Goal: Task Accomplishment & Management: Manage account settings

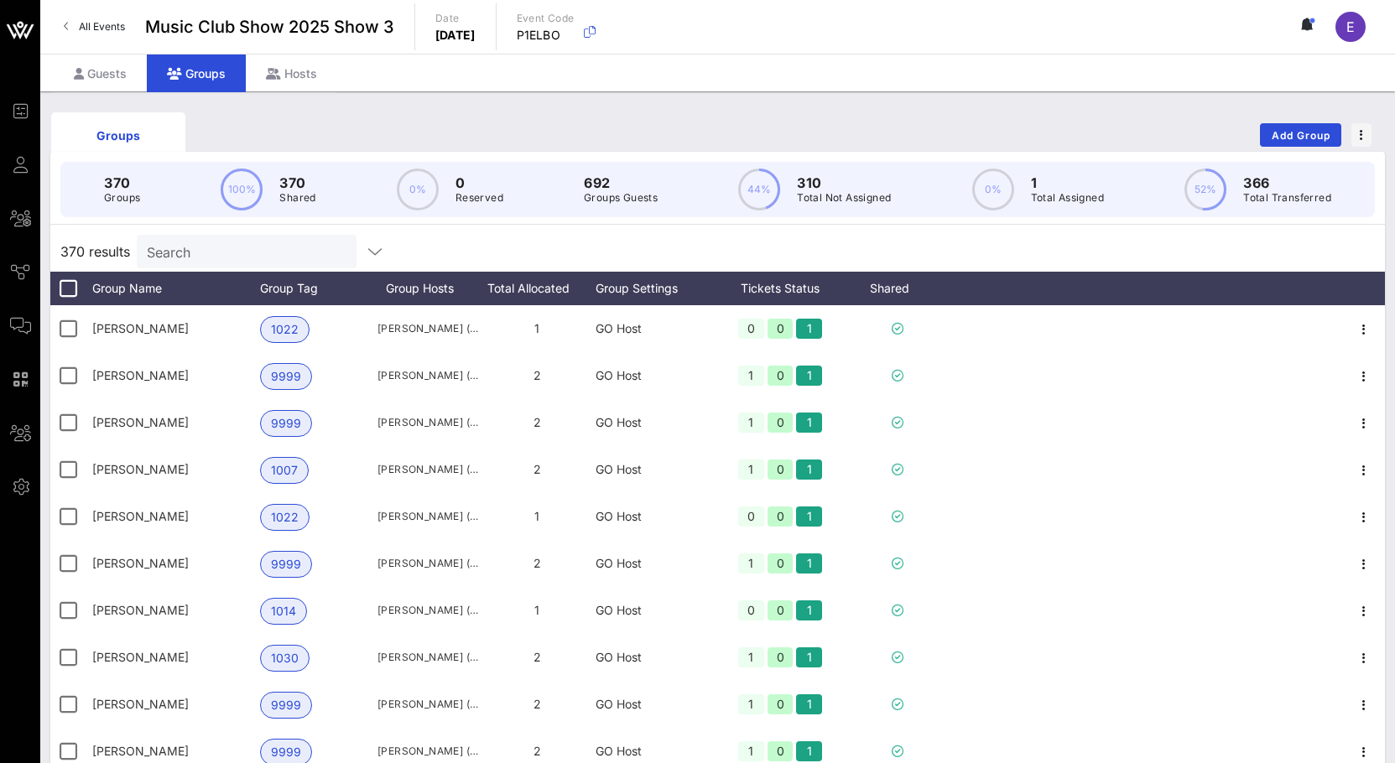
click at [79, 22] on span "All Events" at bounding box center [102, 26] width 46 height 13
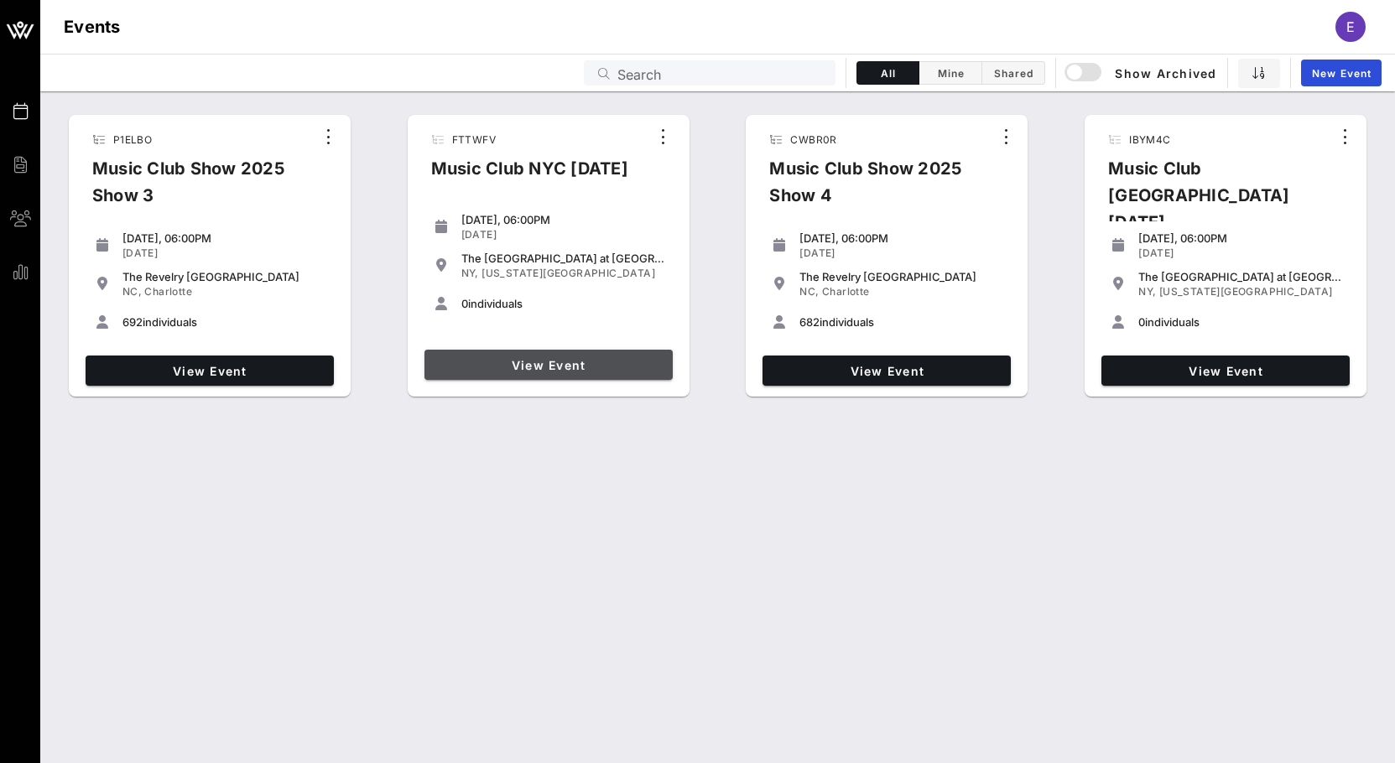
click at [595, 358] on span "View Event" at bounding box center [548, 365] width 235 height 14
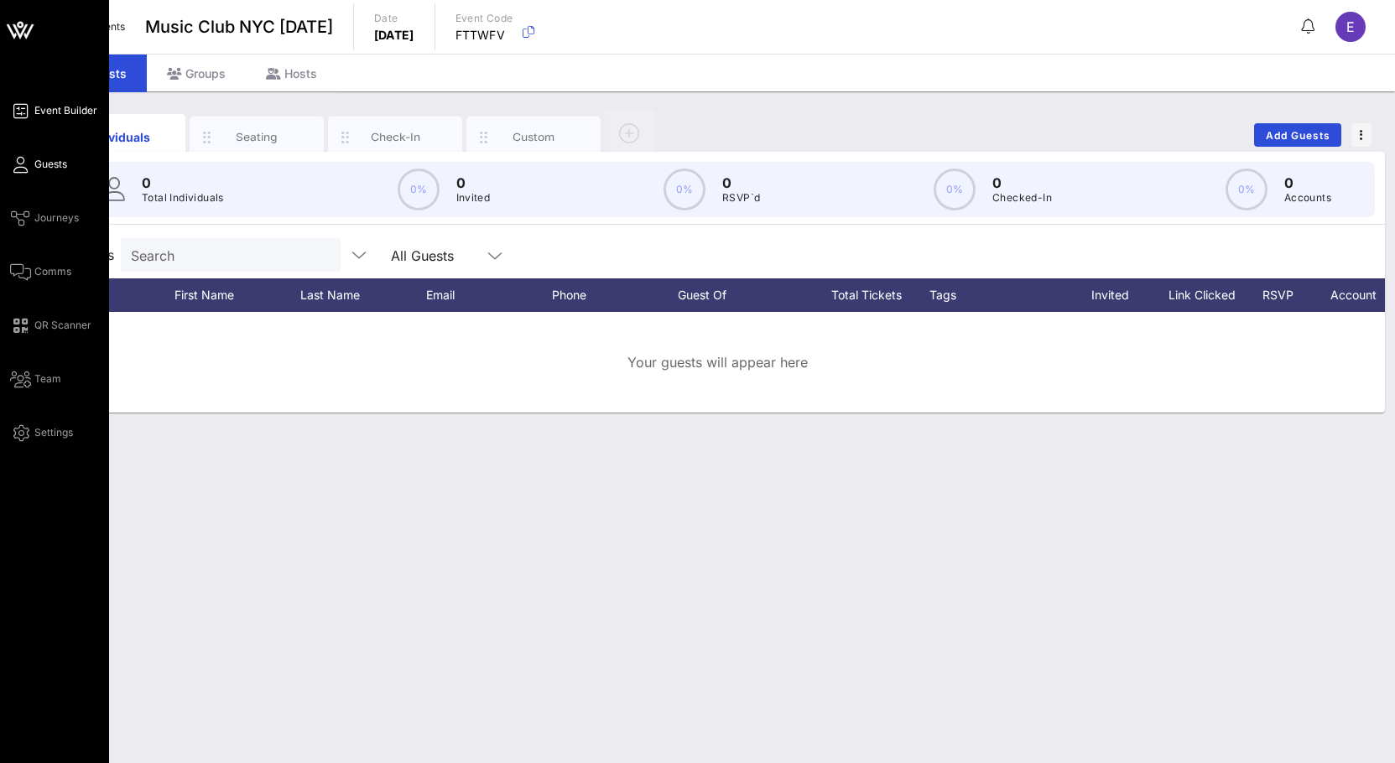
click at [27, 110] on icon at bounding box center [20, 111] width 21 height 3
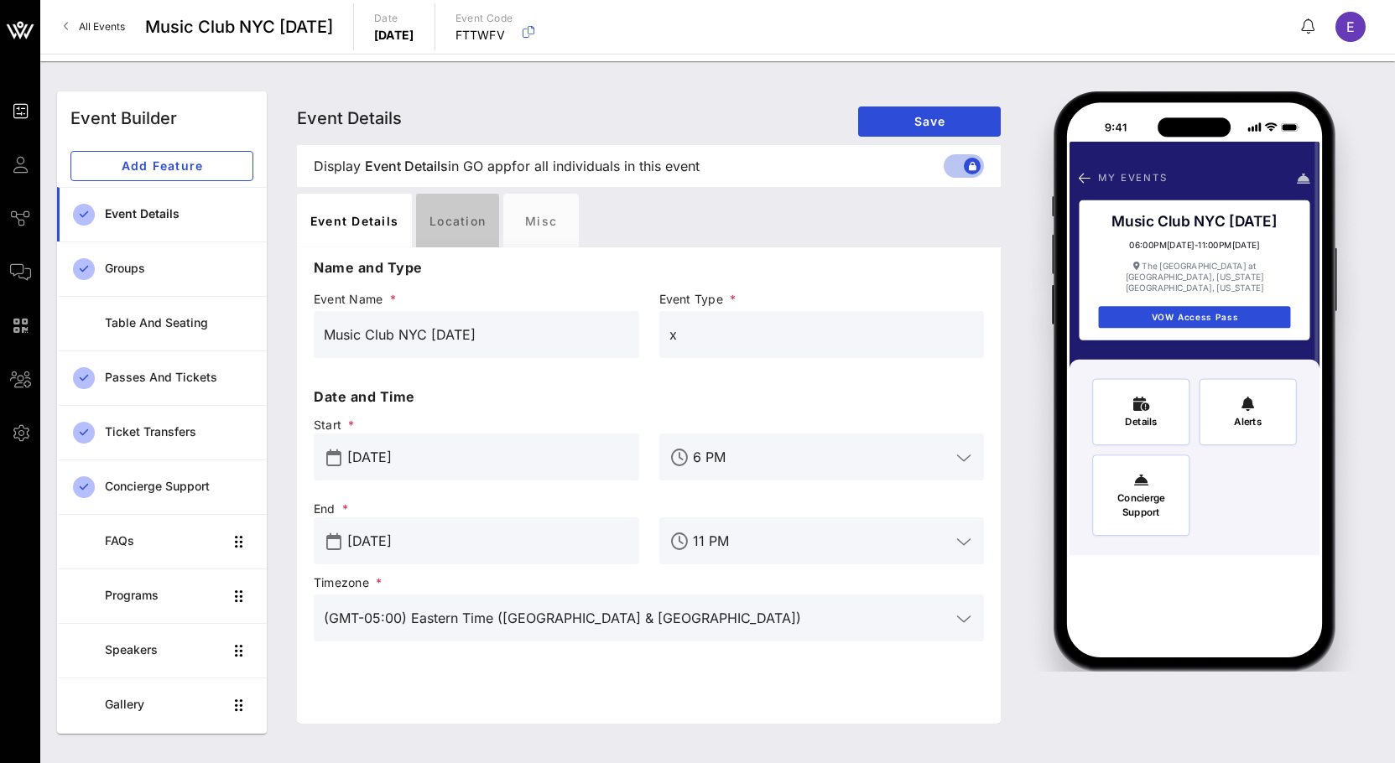
click at [472, 221] on div "Location" at bounding box center [457, 221] width 83 height 54
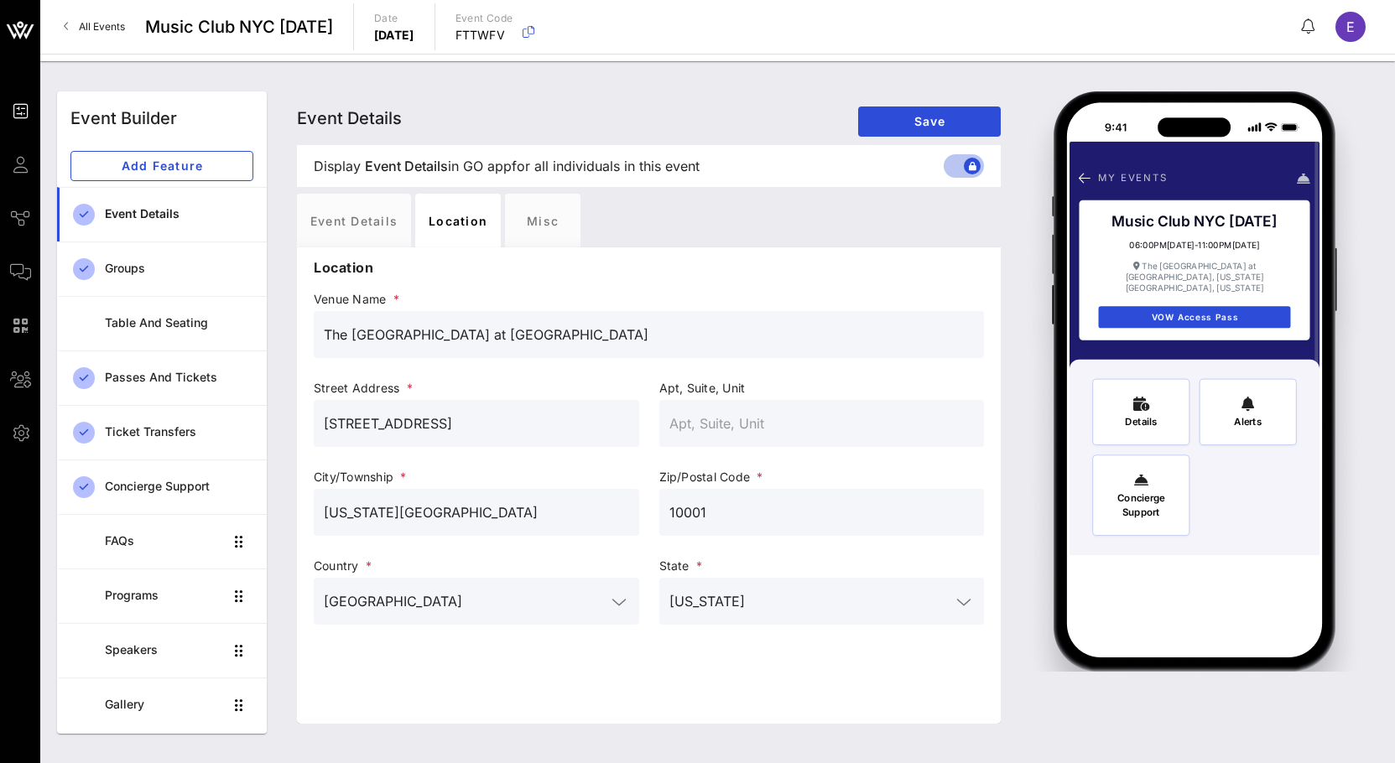
drag, startPoint x: 653, startPoint y: 341, endPoint x: 318, endPoint y: 332, distance: 334.9
click at [318, 332] on div "The [GEOGRAPHIC_DATA] at [GEOGRAPHIC_DATA]" at bounding box center [649, 334] width 670 height 47
click at [540, 427] on input "[STREET_ADDRESS]" at bounding box center [476, 423] width 305 height 27
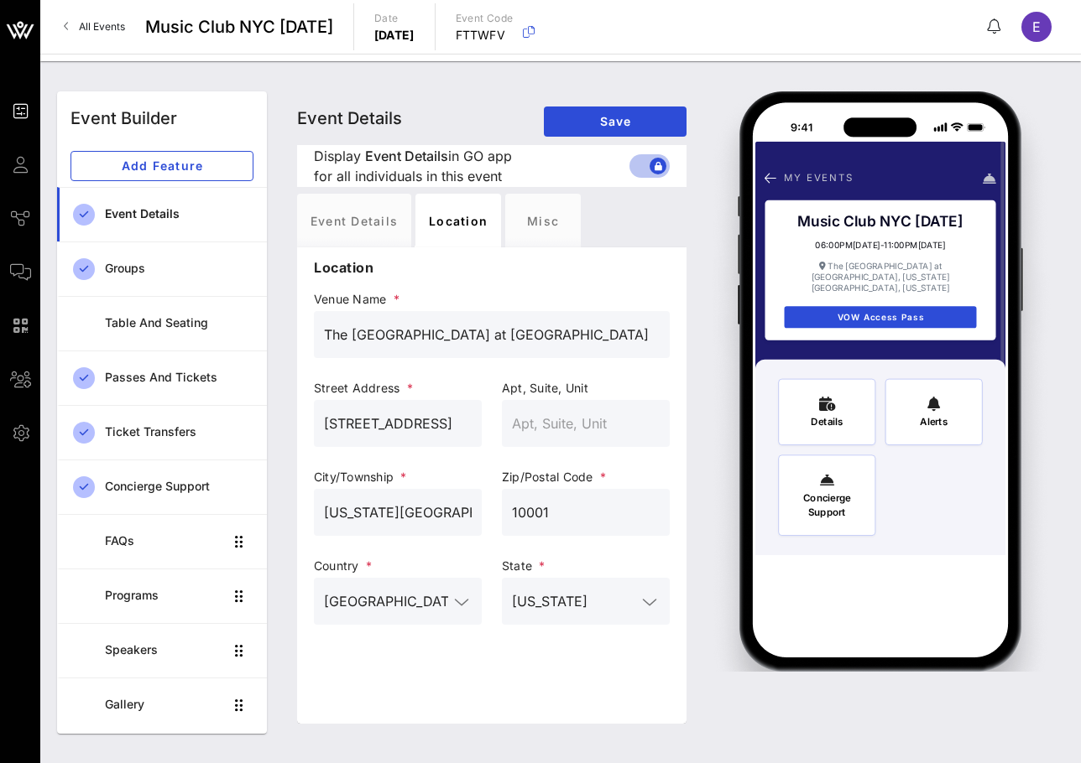
click at [91, 23] on span "All Events" at bounding box center [102, 26] width 46 height 13
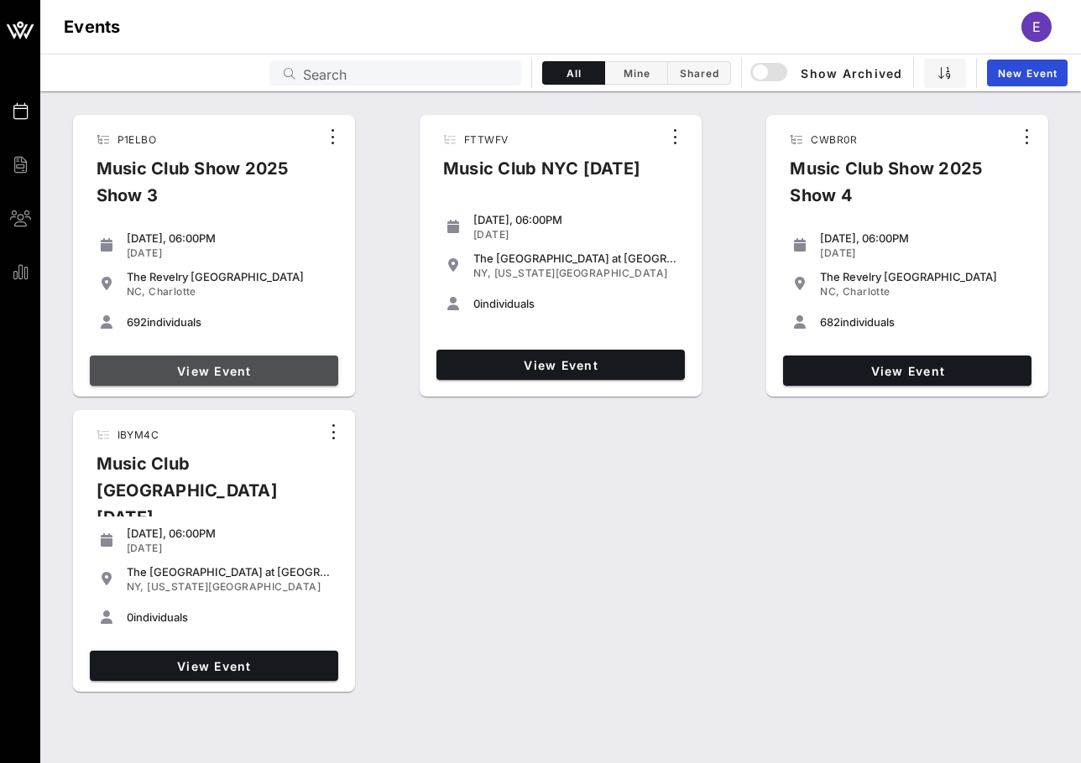
click at [268, 364] on span "View Event" at bounding box center [213, 371] width 235 height 14
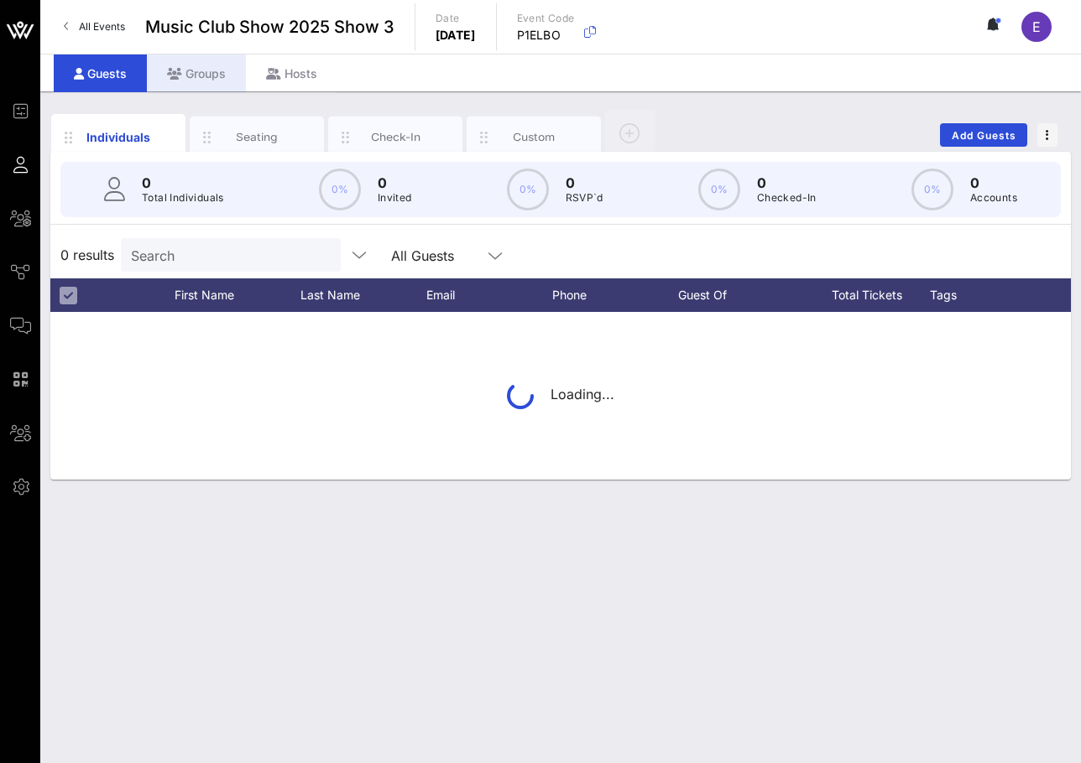
click at [216, 69] on div "Groups" at bounding box center [196, 74] width 99 height 38
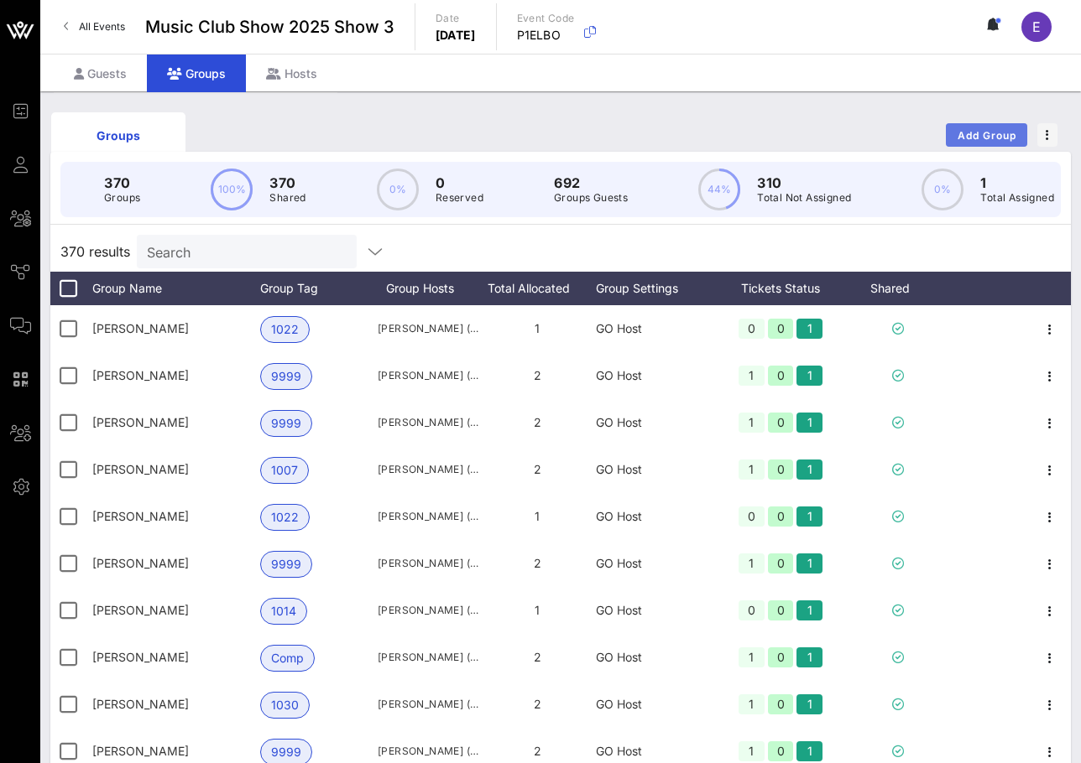
click at [971, 138] on span "Add Group" at bounding box center [986, 135] width 60 height 13
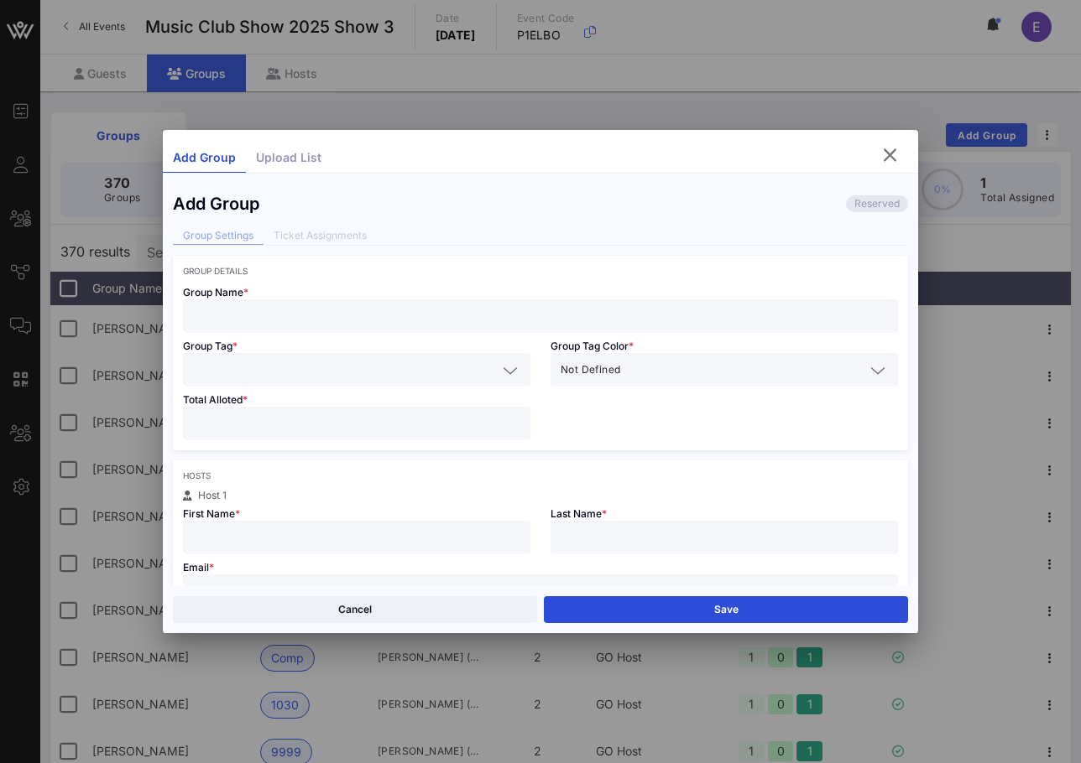
click at [474, 300] on div at bounding box center [540, 317] width 695 height 34
type input "[PERSON_NAME] & [PERSON_NAME]"
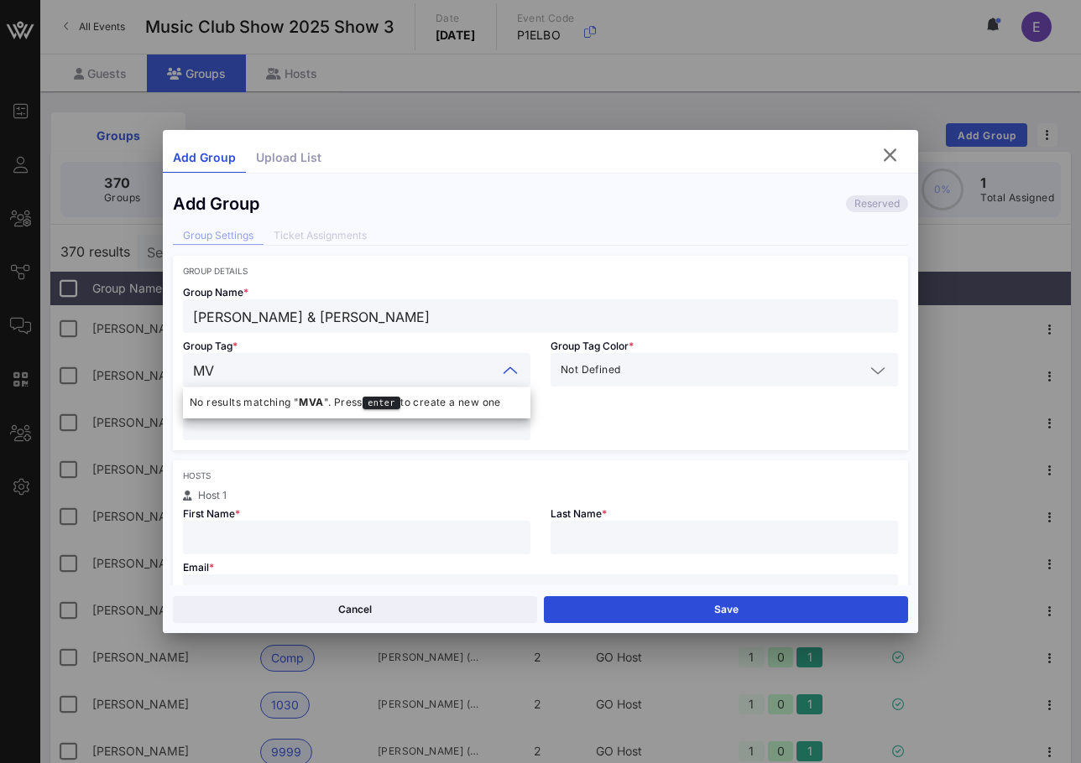
type input "M"
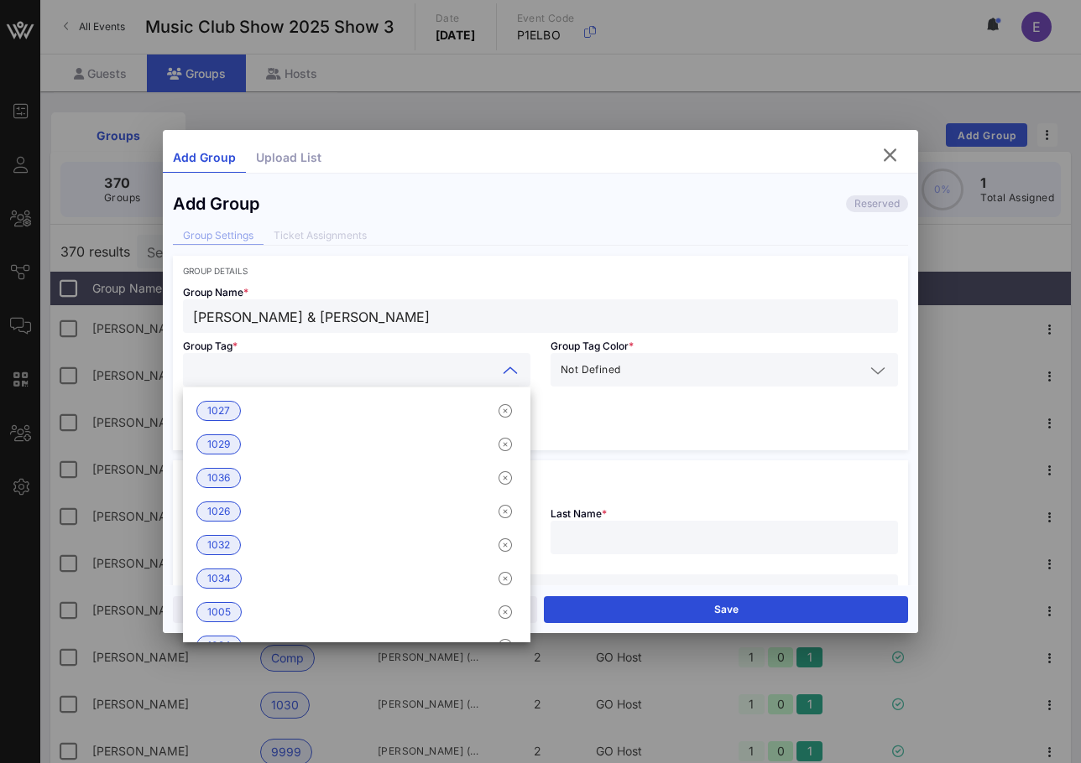
type input "V"
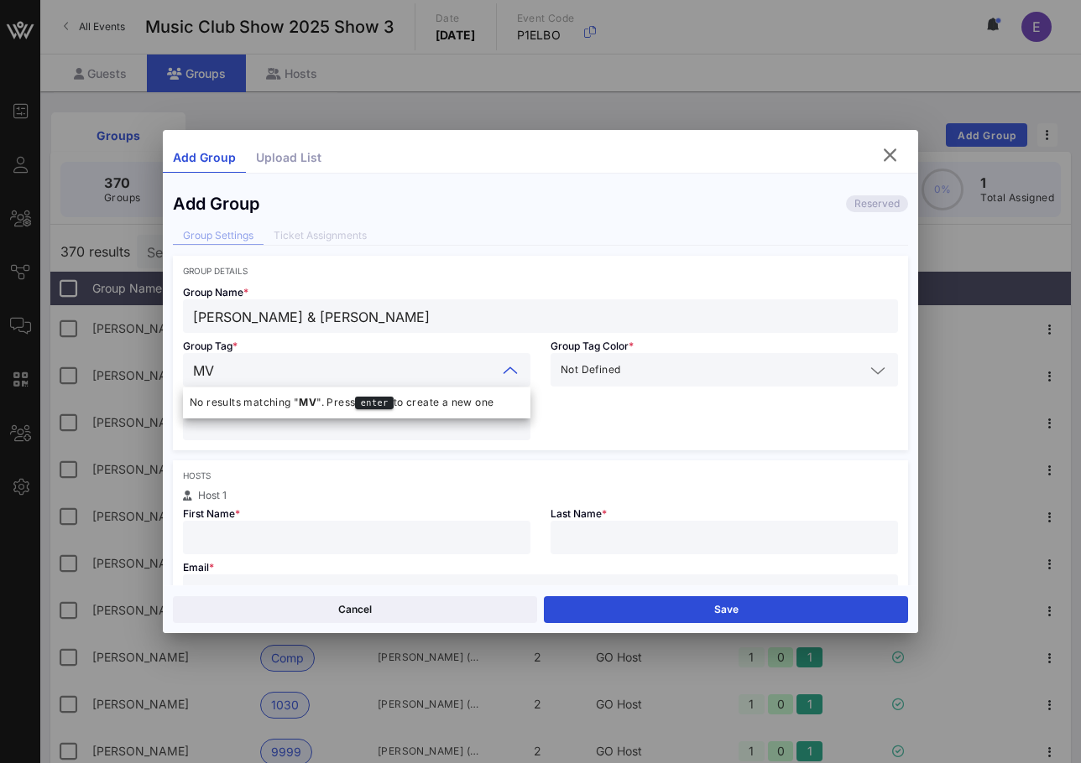
type input "M"
type input "Corporate"
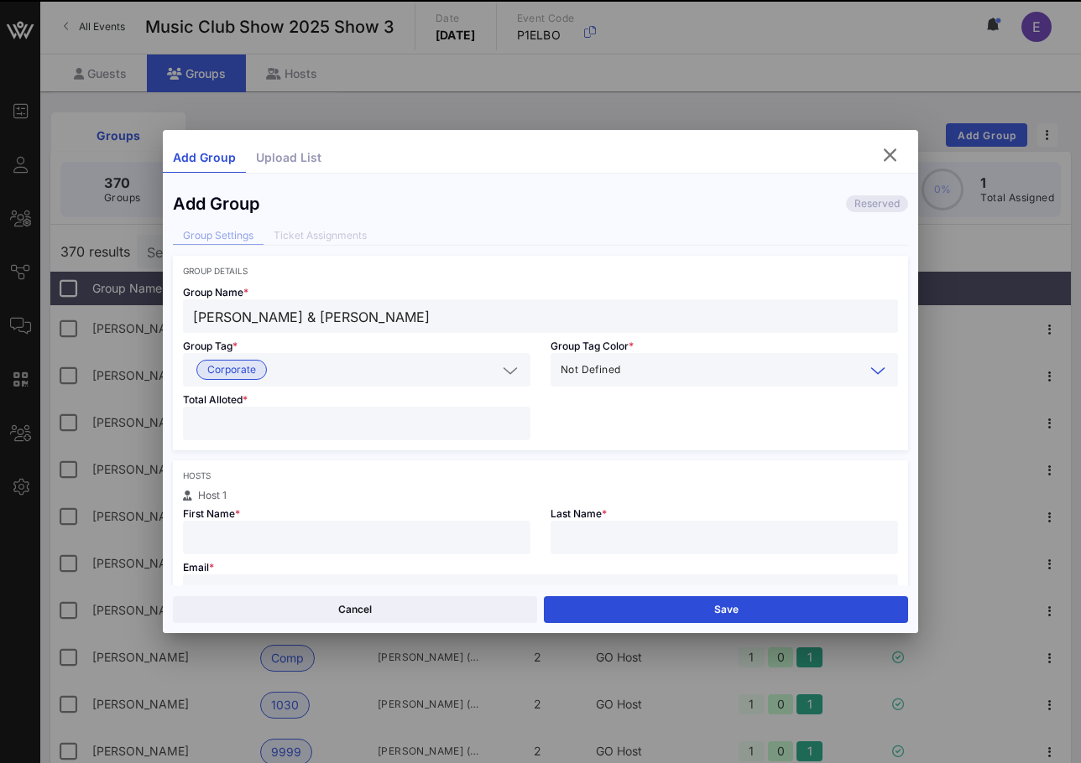
click at [299, 435] on div at bounding box center [356, 424] width 327 height 34
type input "**"
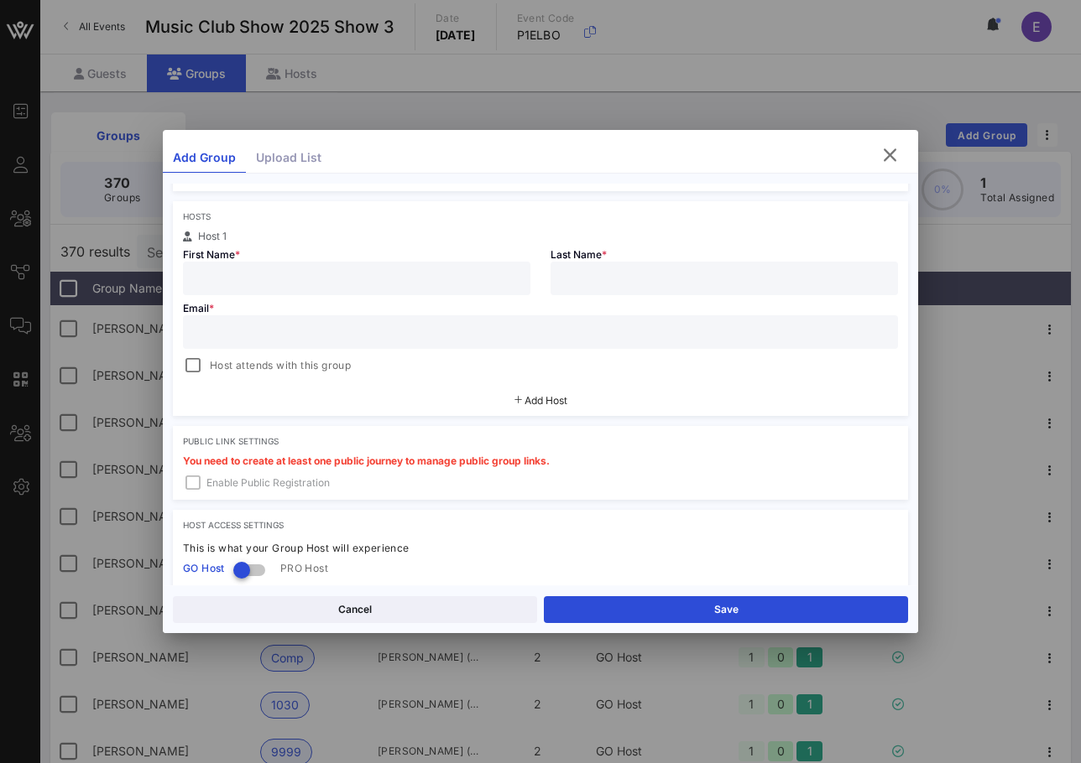
scroll to position [242, 0]
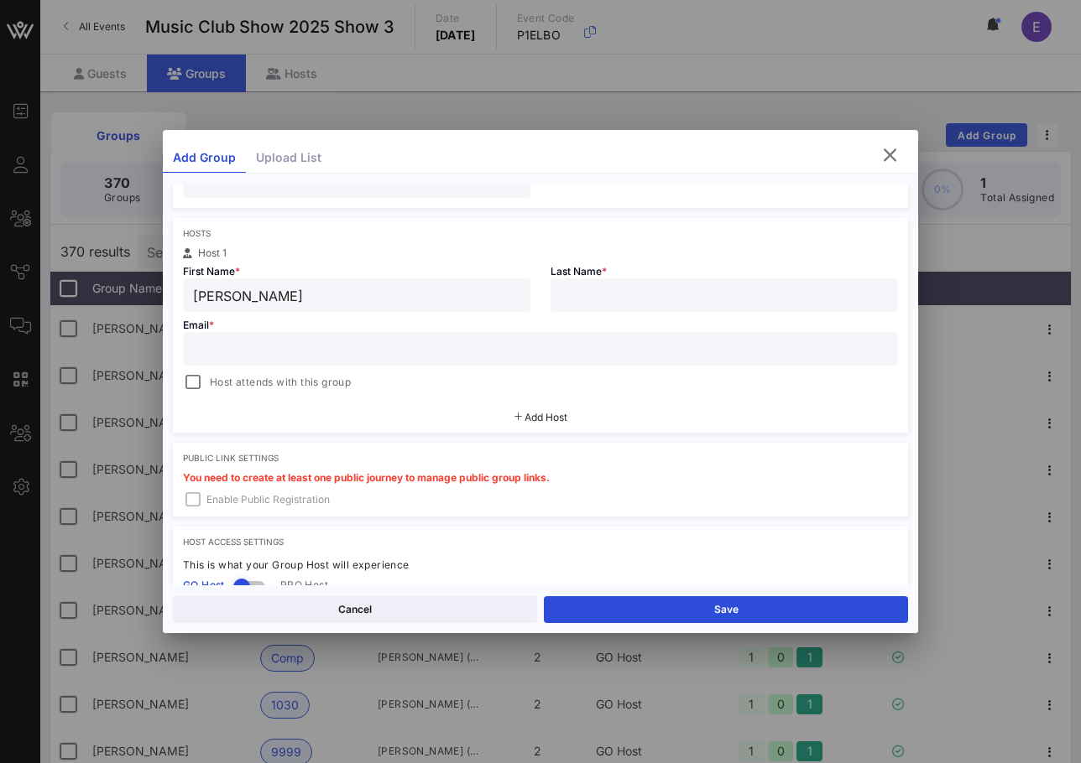
type input "[PERSON_NAME]"
paste input "[EMAIL_ADDRESS][DOMAIN_NAME]"
type input "[EMAIL_ADDRESS][DOMAIN_NAME]"
click at [198, 377] on div at bounding box center [192, 382] width 23 height 23
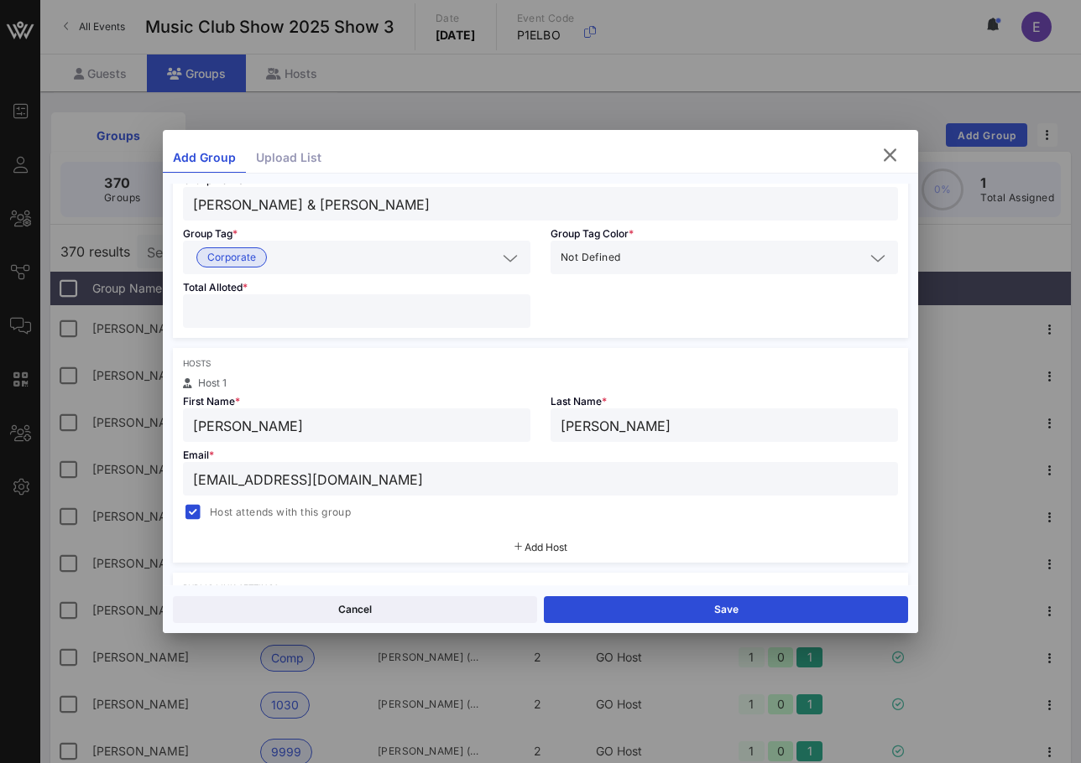
scroll to position [173, 0]
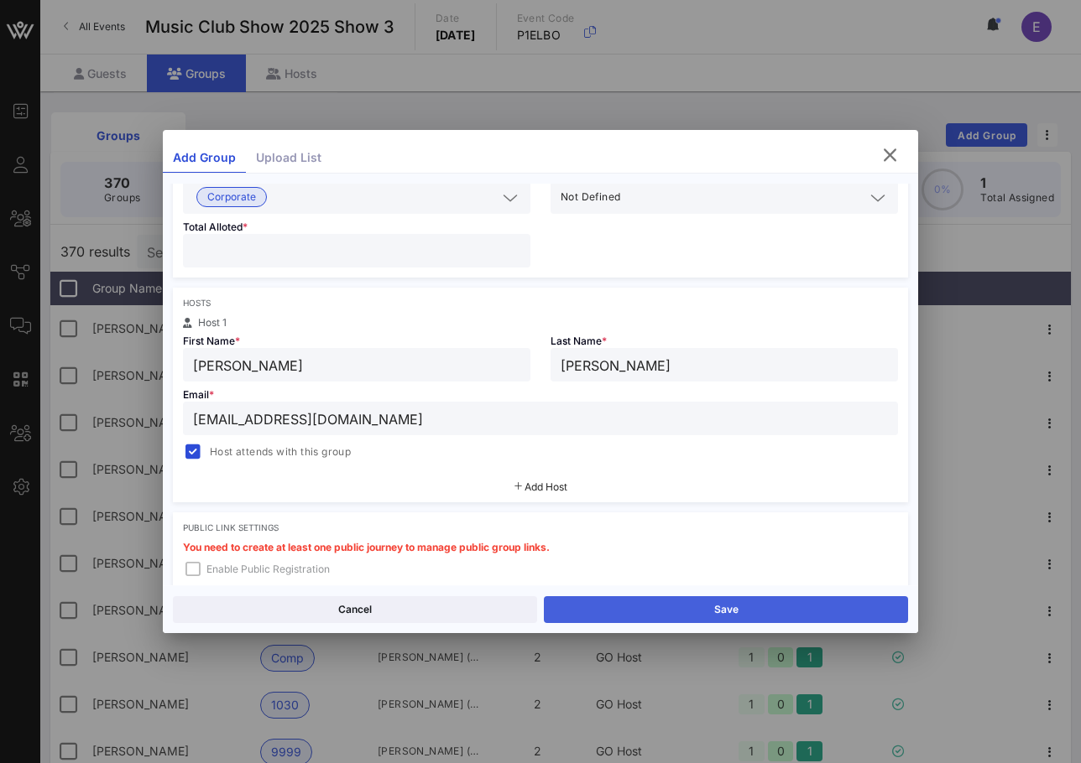
click at [602, 602] on button "Save" at bounding box center [726, 610] width 364 height 27
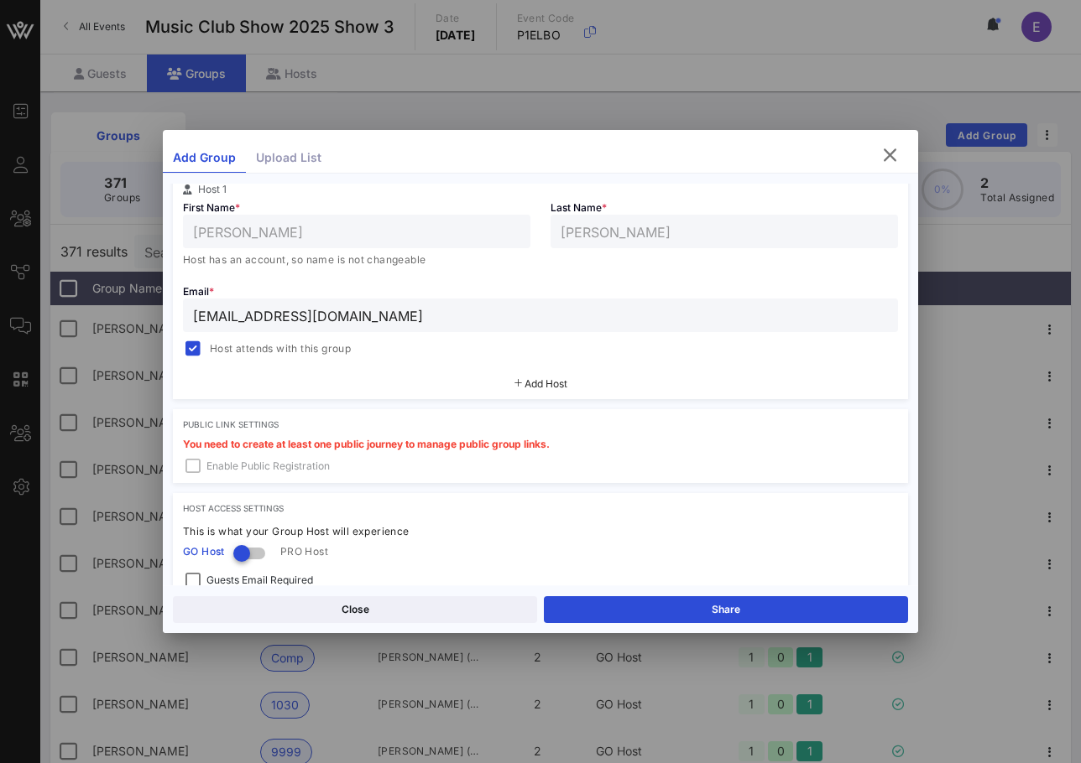
scroll to position [41, 0]
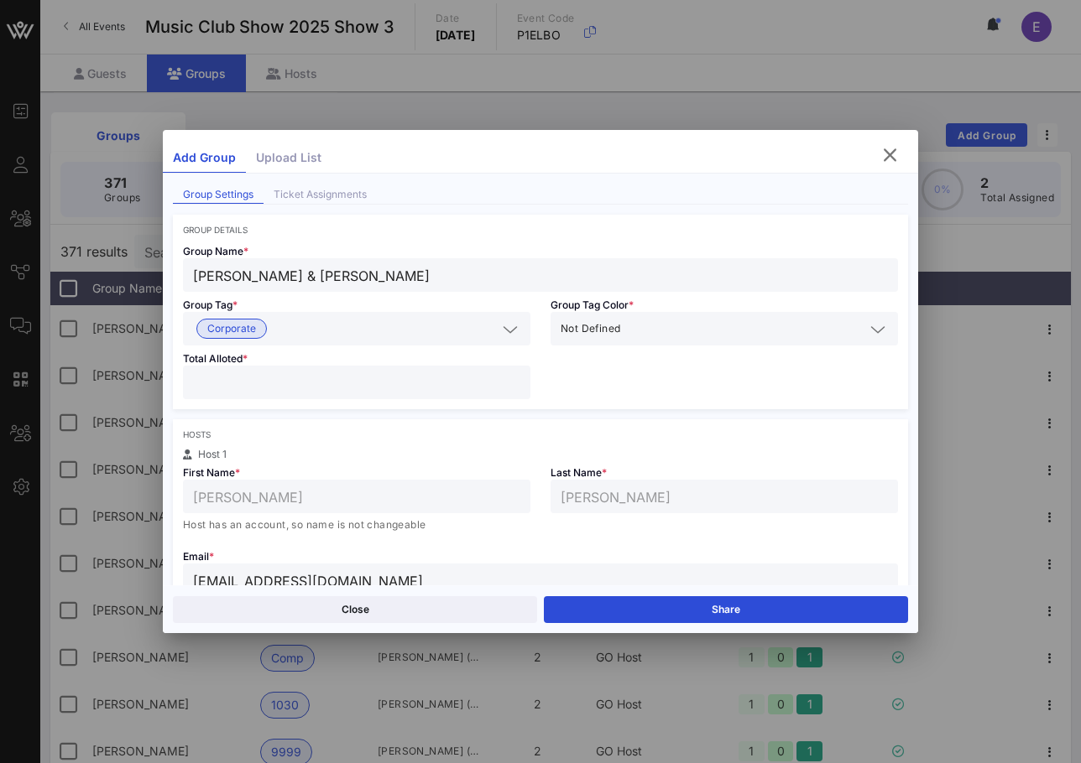
click at [575, 337] on div "Not Defined" at bounding box center [712, 329] width 304 height 22
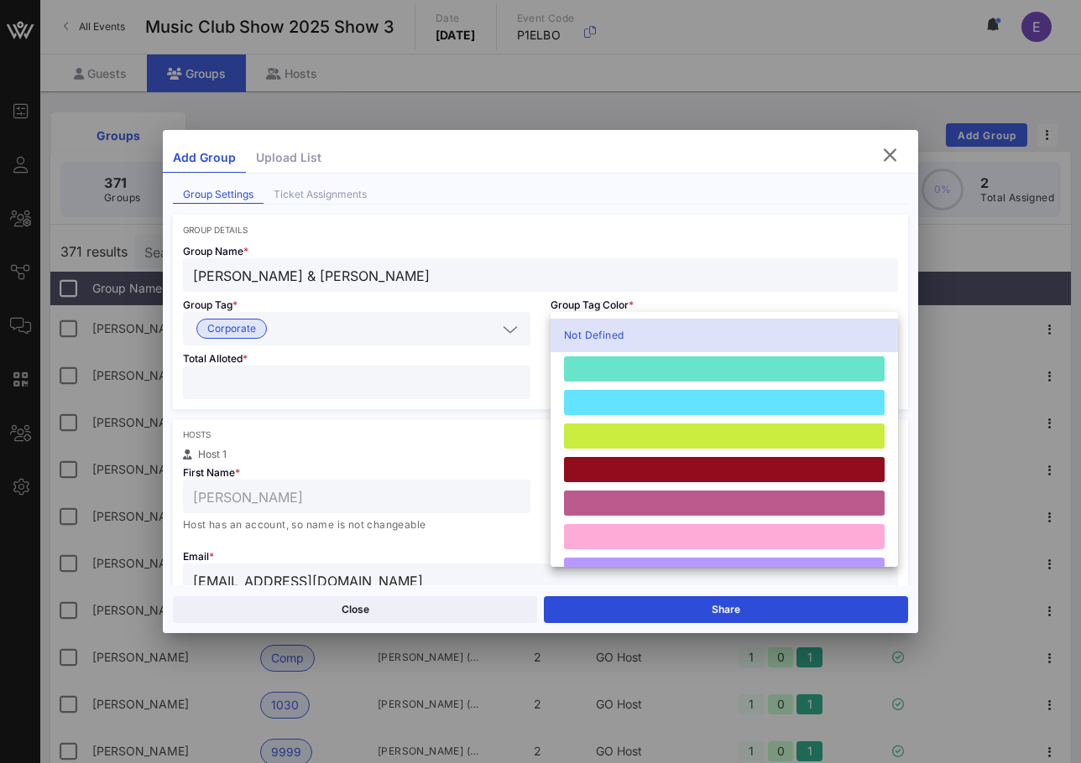
click at [520, 409] on div "Total Alloted * **" at bounding box center [356, 378] width 367 height 64
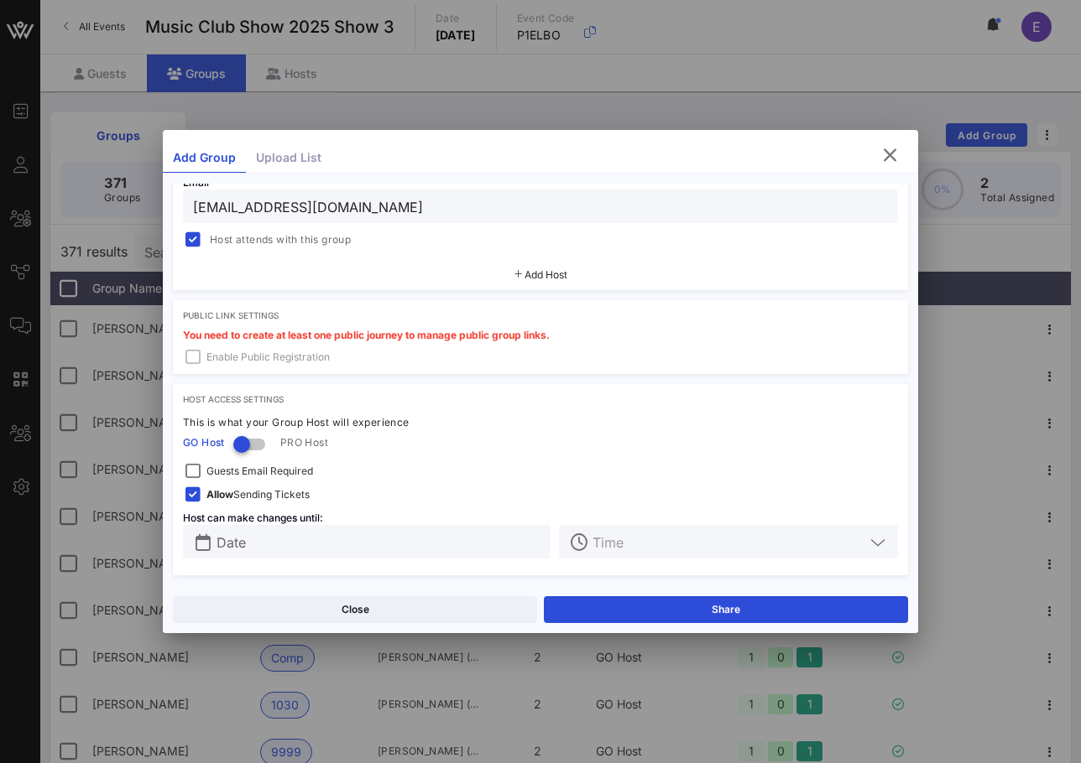
scroll to position [16, 0]
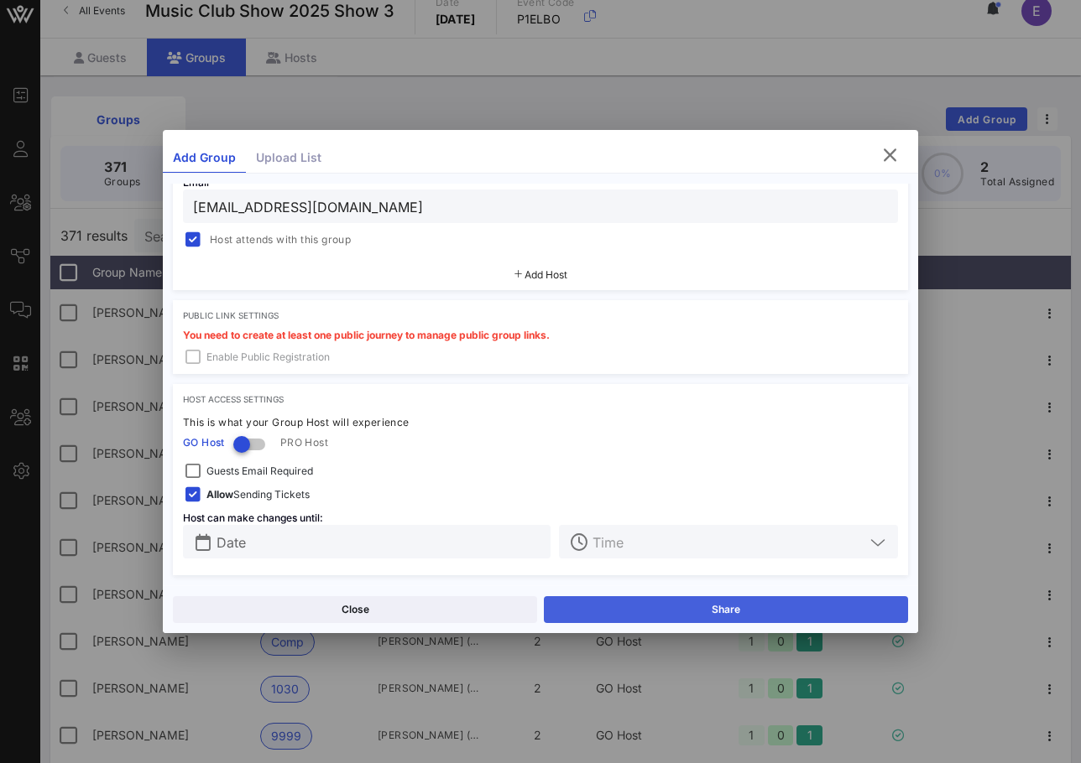
click at [618, 602] on button "Share" at bounding box center [726, 610] width 364 height 27
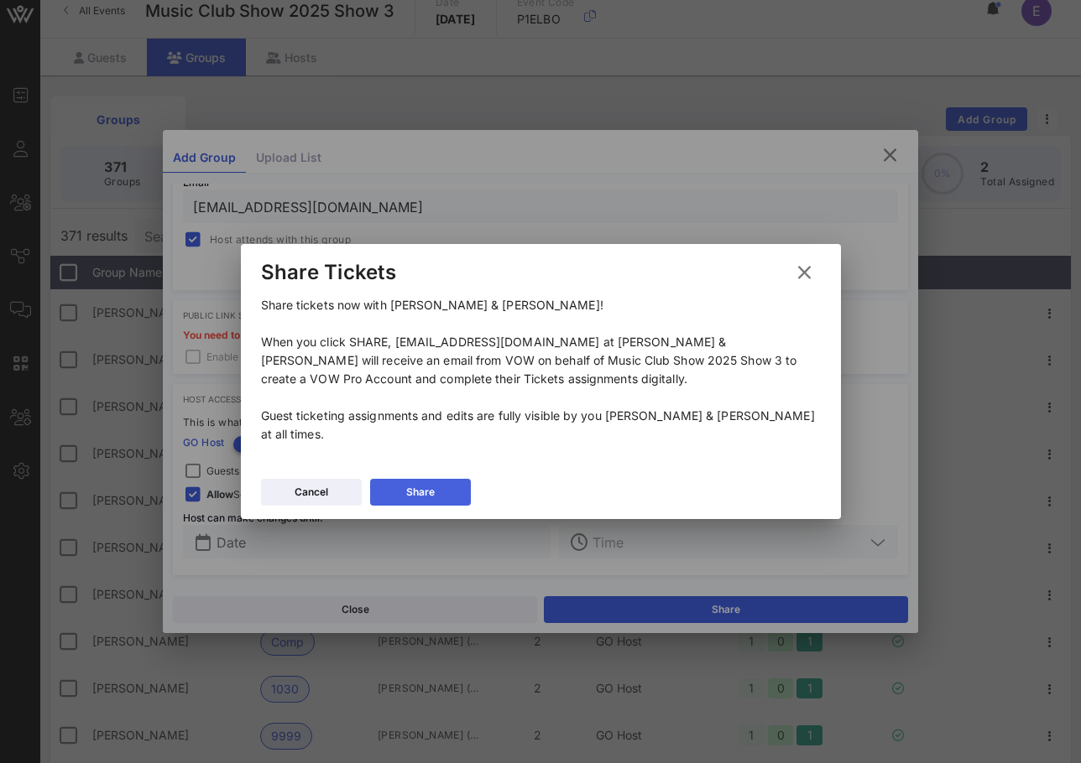
click at [435, 481] on button "Share" at bounding box center [420, 492] width 101 height 27
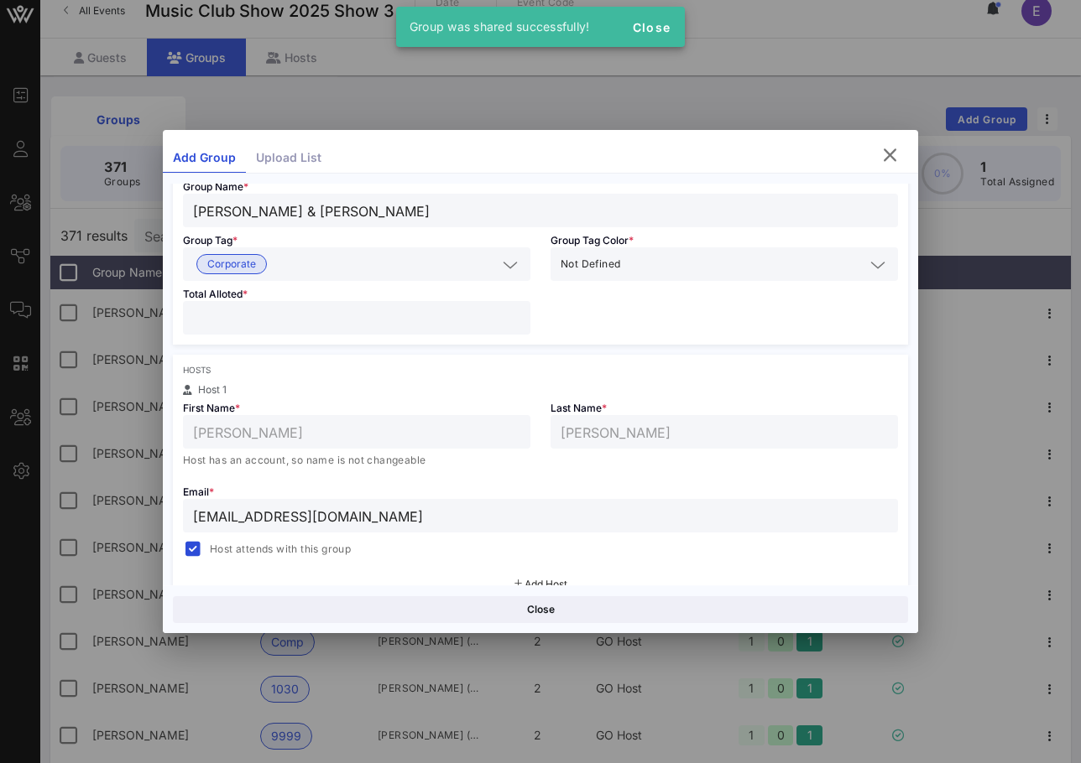
scroll to position [0, 0]
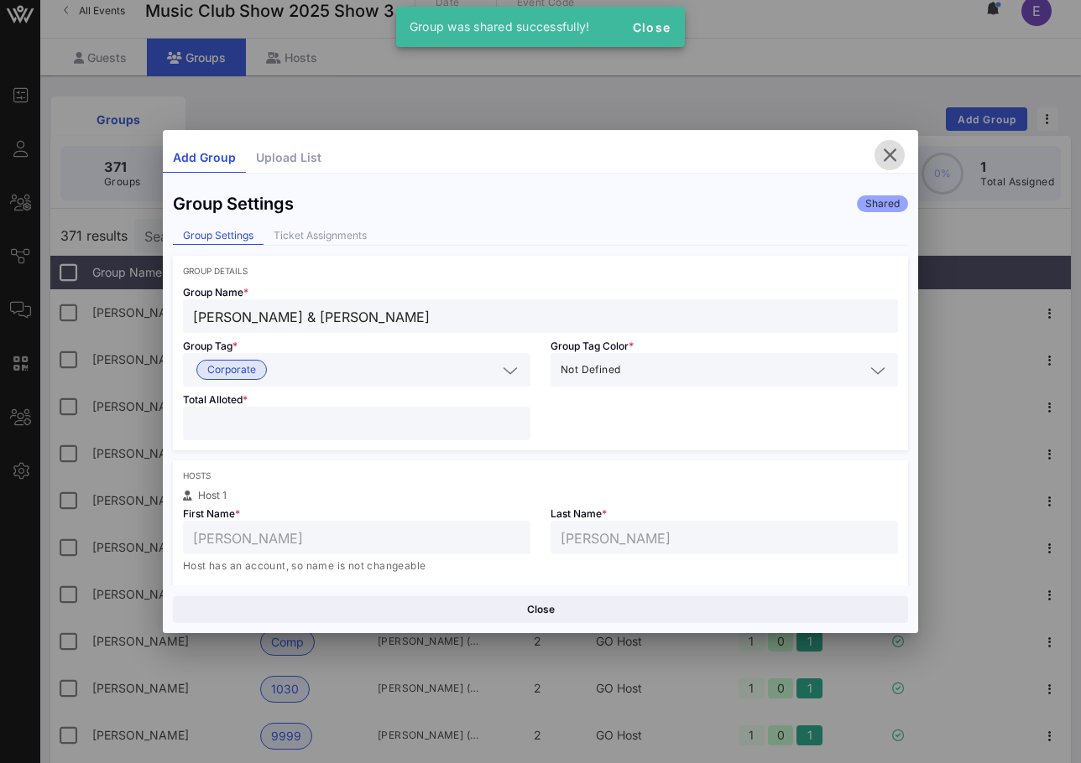
click at [896, 152] on icon "button" at bounding box center [889, 155] width 20 height 20
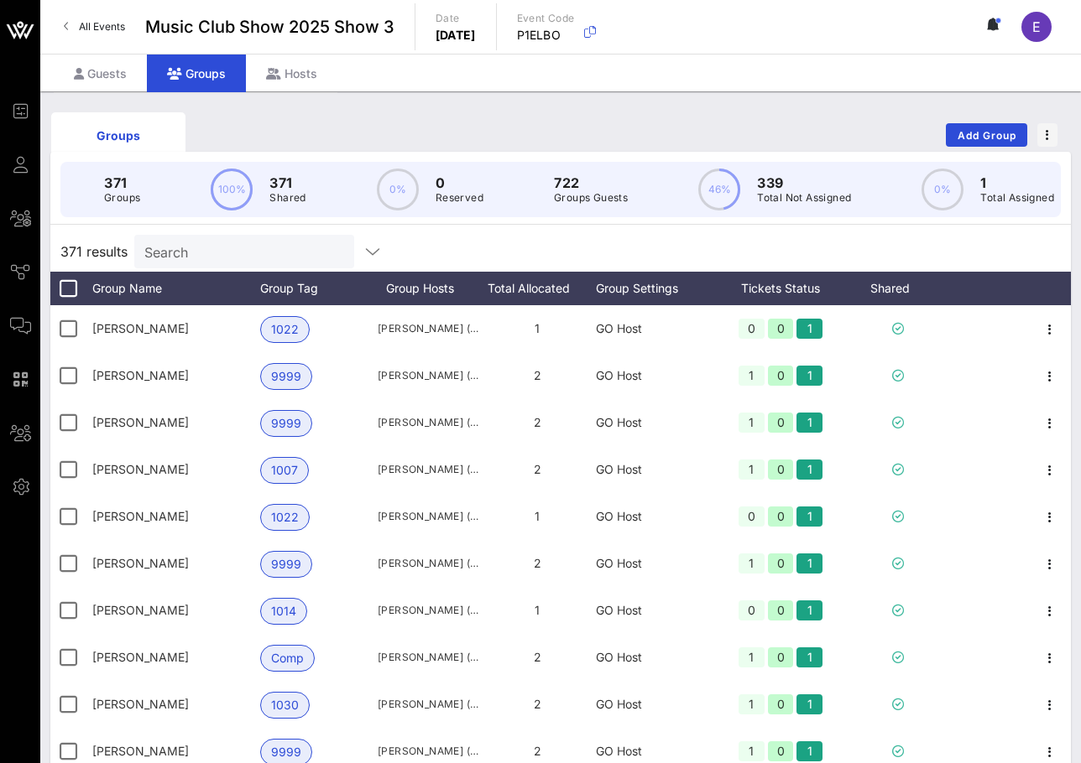
click at [112, 23] on span "All Events" at bounding box center [102, 26] width 46 height 13
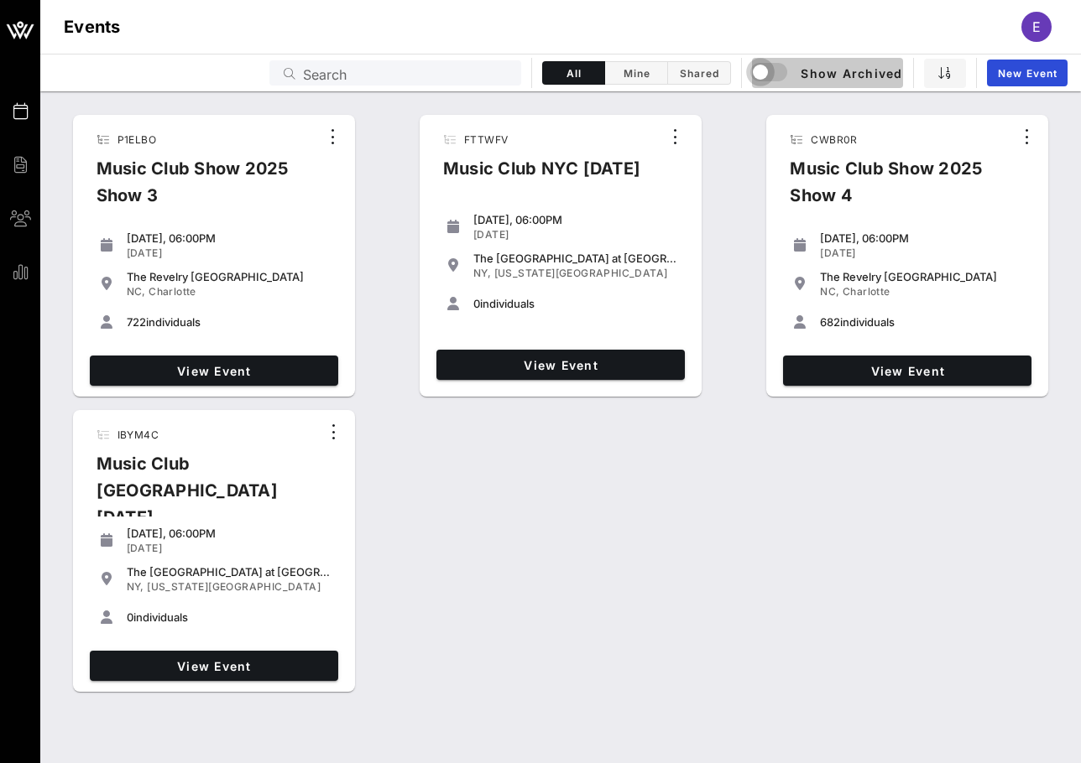
click at [772, 75] on div "button" at bounding box center [759, 71] width 23 height 23
